Goal: Task Accomplishment & Management: Complete application form

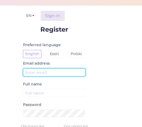
click at [52, 75] on input "text" at bounding box center [54, 72] width 62 height 8
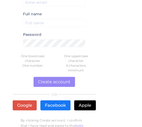
click at [16, 50] on form "Register Preferred language English Eesti Polski Email address Full name Passwo…" at bounding box center [54, 49] width 83 height 186
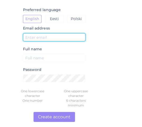
click at [54, 38] on input "text" at bounding box center [54, 37] width 62 height 8
type input "[EMAIL_ADDRESS][DOMAIN_NAME]"
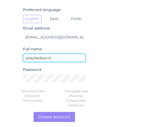
drag, startPoint x: 56, startPoint y: 57, endPoint x: 5, endPoint y: 47, distance: 51.8
click at [5, 47] on div "EN Sign-in Register Preferred language English Eesti Polski Email address [EMAI…" at bounding box center [35, 75] width 71 height 210
type input "[PERSON_NAME]"
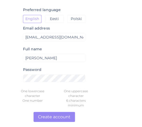
click at [27, 72] on label "Password" at bounding box center [32, 70] width 18 height 6
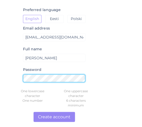
click at [0, 74] on html "GET STARTED IN A FEW CLICKS New here ? Book a demo Make sure customer service i…" at bounding box center [71, 63] width 142 height 127
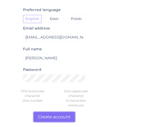
click at [56, 117] on button "Create account" at bounding box center [53, 117] width 41 height 10
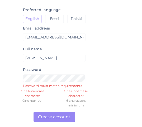
click at [22, 77] on form "Register Preferred language English Eesti Polski Email address [EMAIL_ADDRESS][…" at bounding box center [54, 84] width 83 height 186
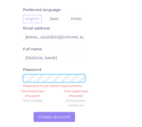
click at [23, 74] on div "Password Password must match requirements" at bounding box center [54, 76] width 62 height 21
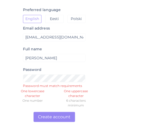
click at [86, 98] on div "6 characters minimum" at bounding box center [76, 102] width 44 height 9
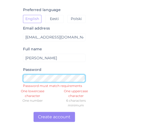
click at [15, 76] on form "Register Preferred language English Eesti Polski Email address [EMAIL_ADDRESS][…" at bounding box center [54, 84] width 83 height 186
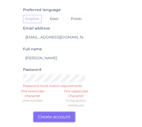
click at [54, 115] on button "Create account" at bounding box center [53, 117] width 41 height 10
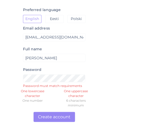
scroll to position [66, 0]
